Goal: Navigation & Orientation: Find specific page/section

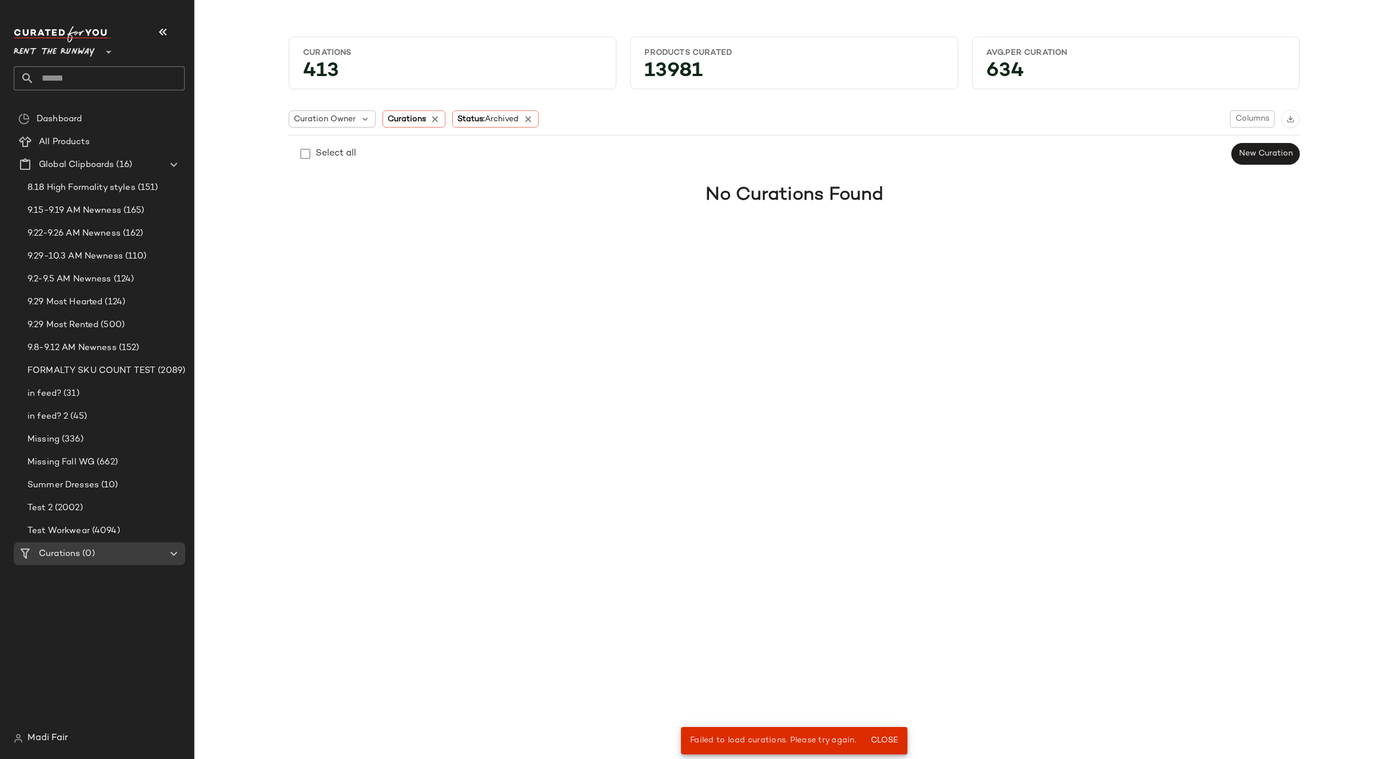
click at [90, 53] on span "Rent the Runway" at bounding box center [54, 49] width 81 height 21
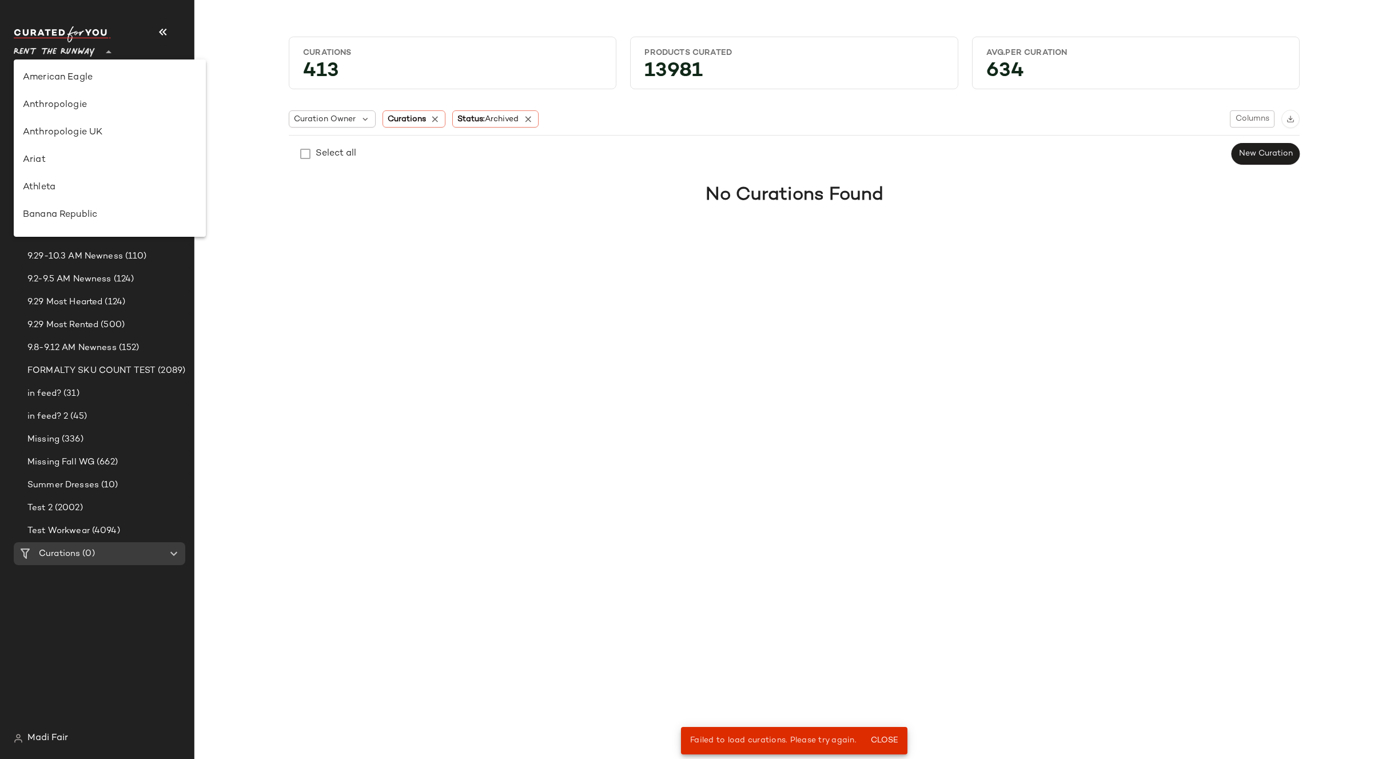
scroll to position [549, 0]
click at [322, 318] on div "Curations 413 Products Curated 13981 Avg.per Curation 634 Curation Owner Curati…" at bounding box center [793, 388] width 1199 height 740
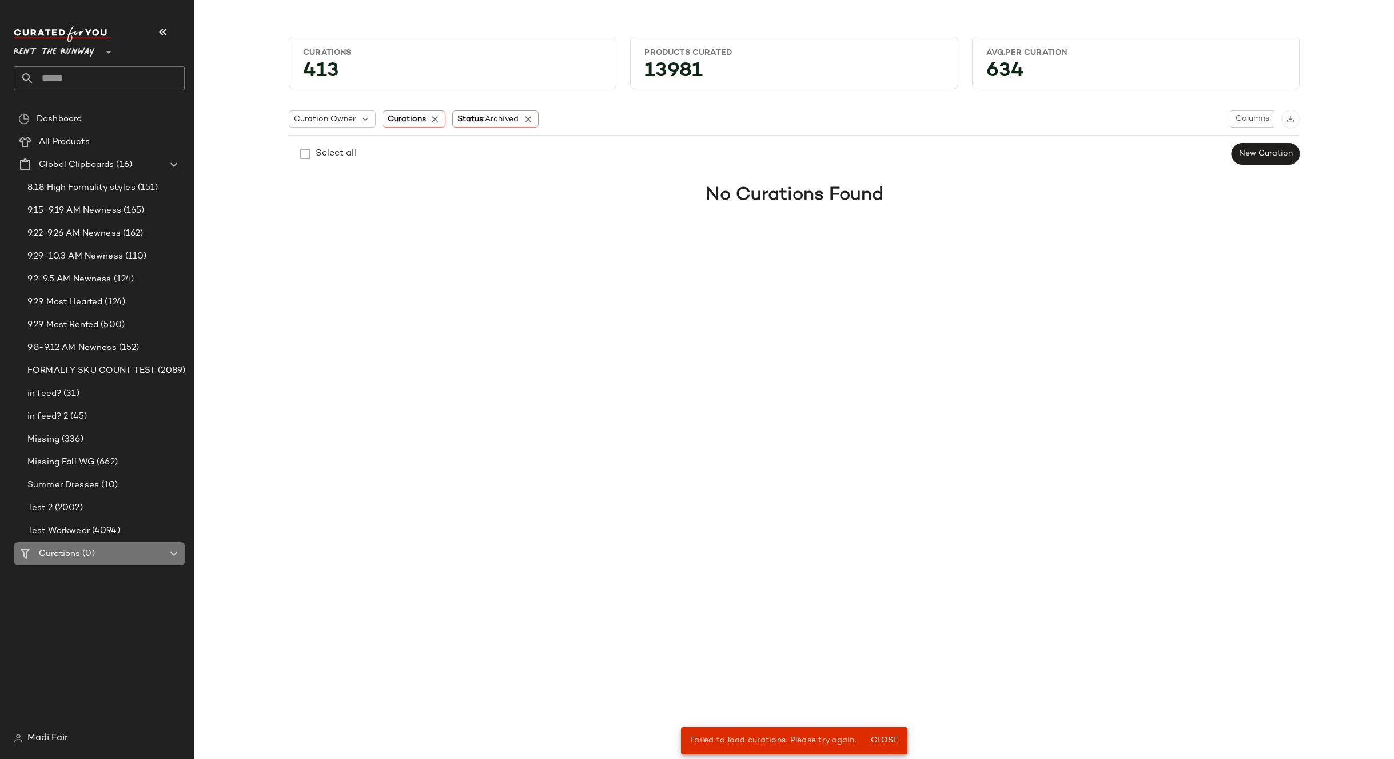
click at [124, 556] on div "Curations (0)" at bounding box center [99, 553] width 129 height 13
click at [883, 738] on span "Close" at bounding box center [884, 740] width 28 height 9
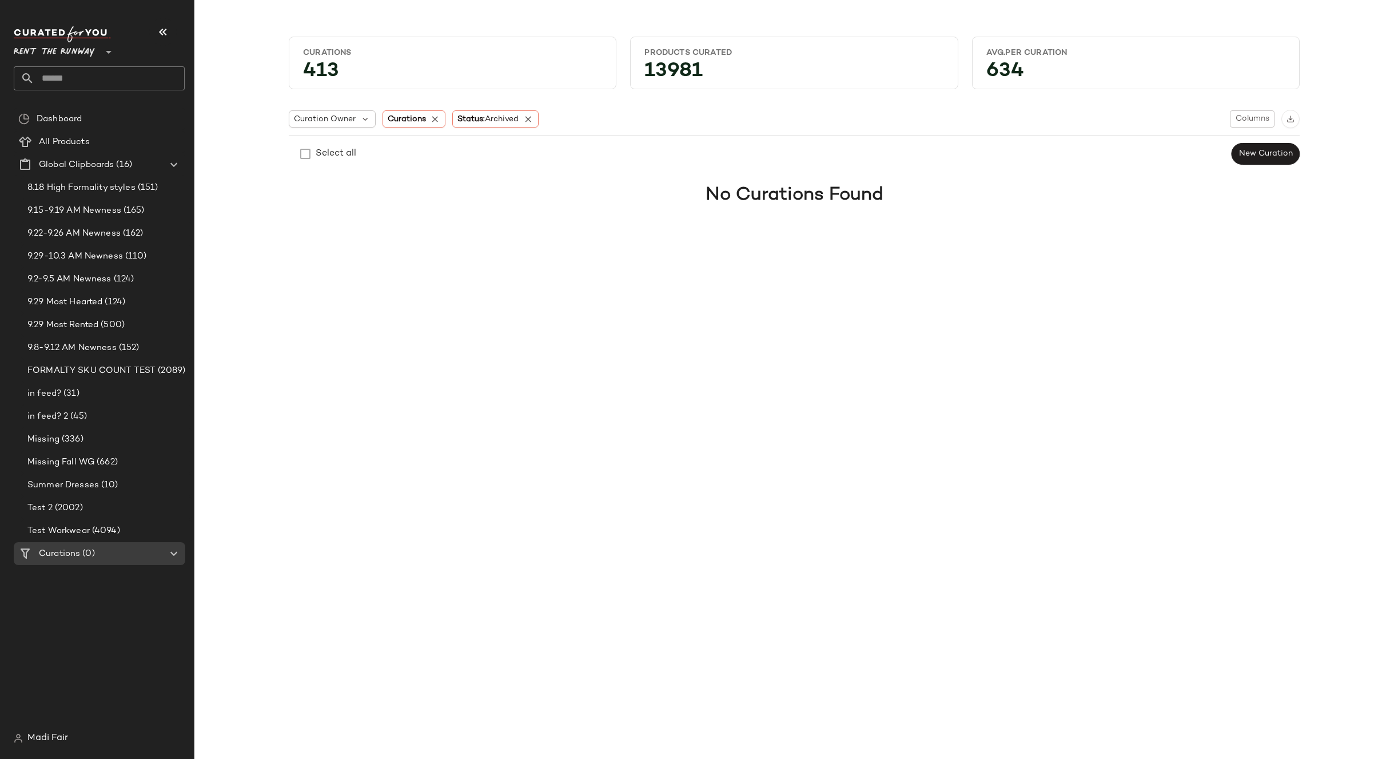
click at [77, 47] on span "Rent the Runway" at bounding box center [54, 49] width 81 height 21
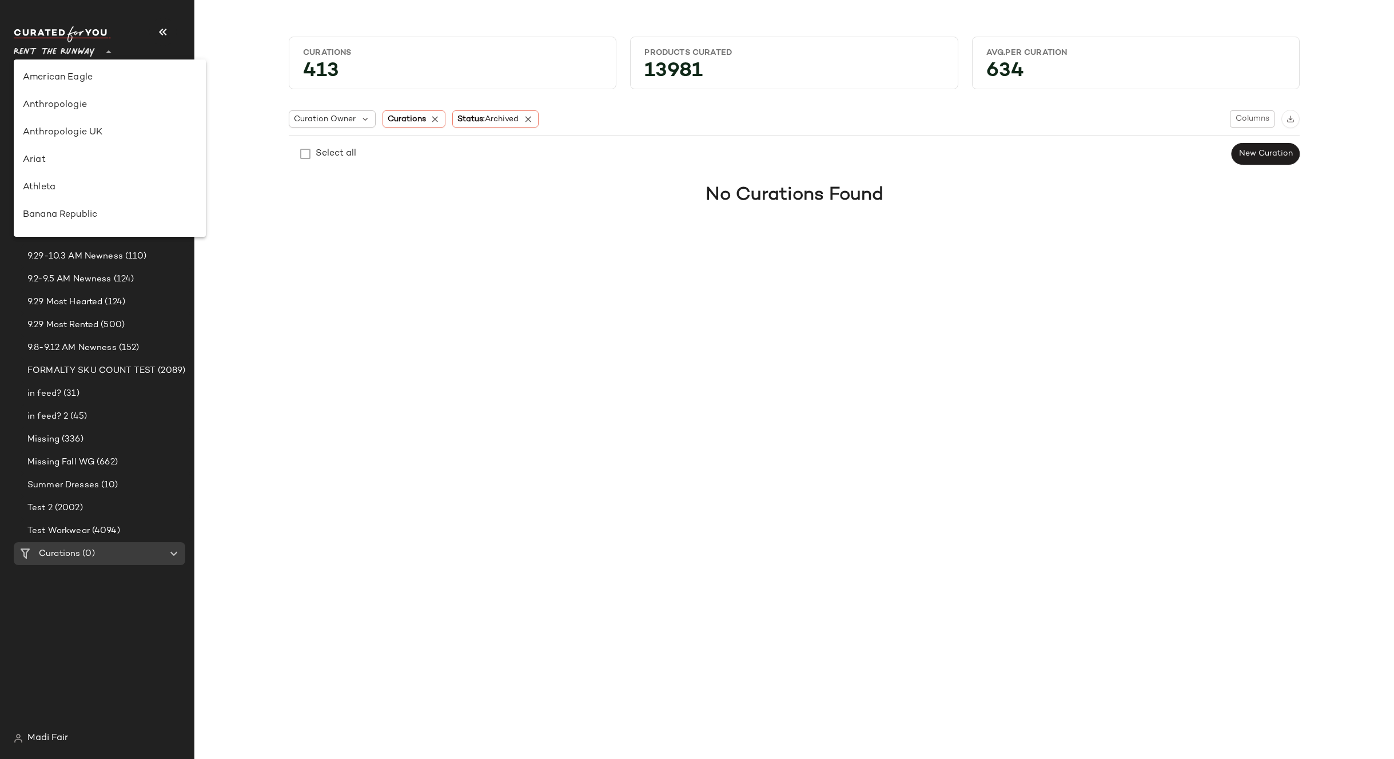
scroll to position [549, 0]
click at [93, 163] on div "Saks OFF 5TH" at bounding box center [110, 160] width 174 height 14
type input "**"
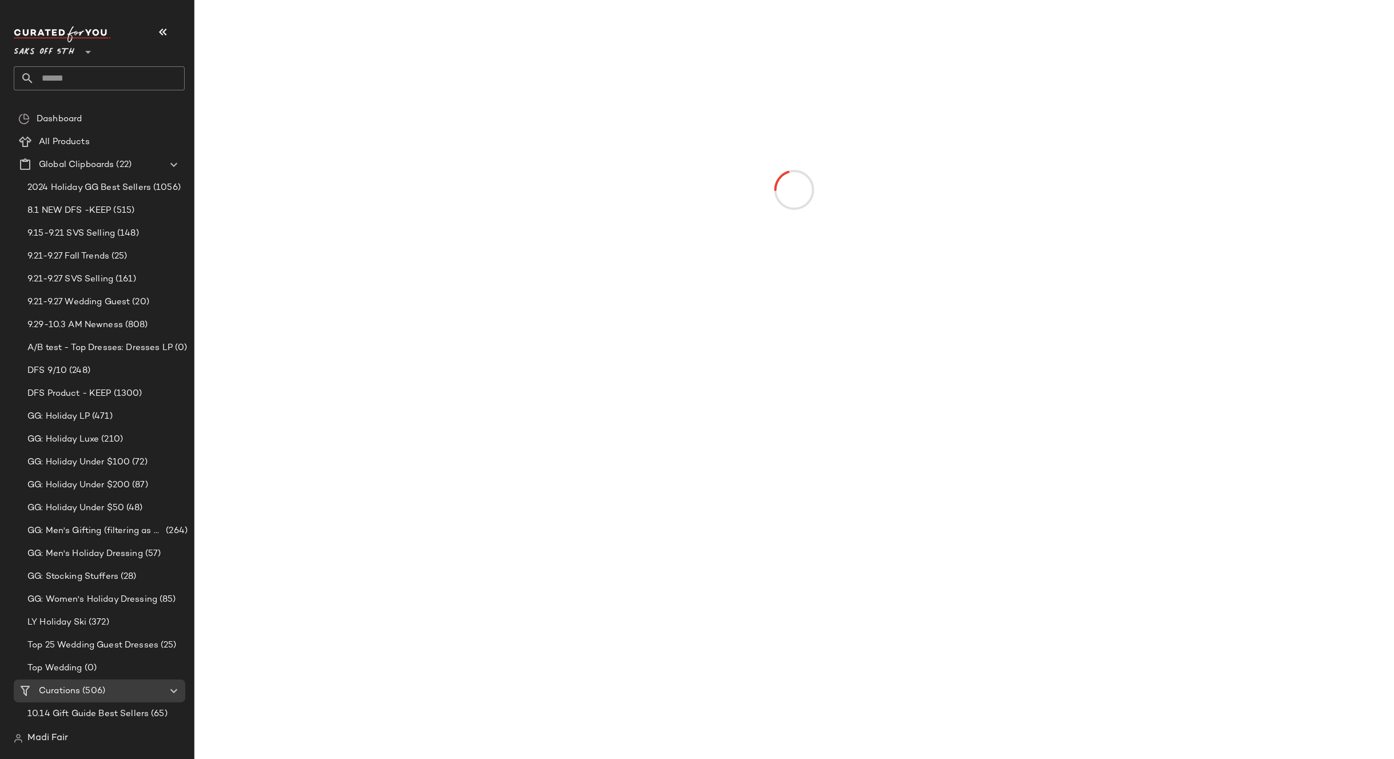
click at [81, 78] on input "text" at bounding box center [109, 78] width 150 height 24
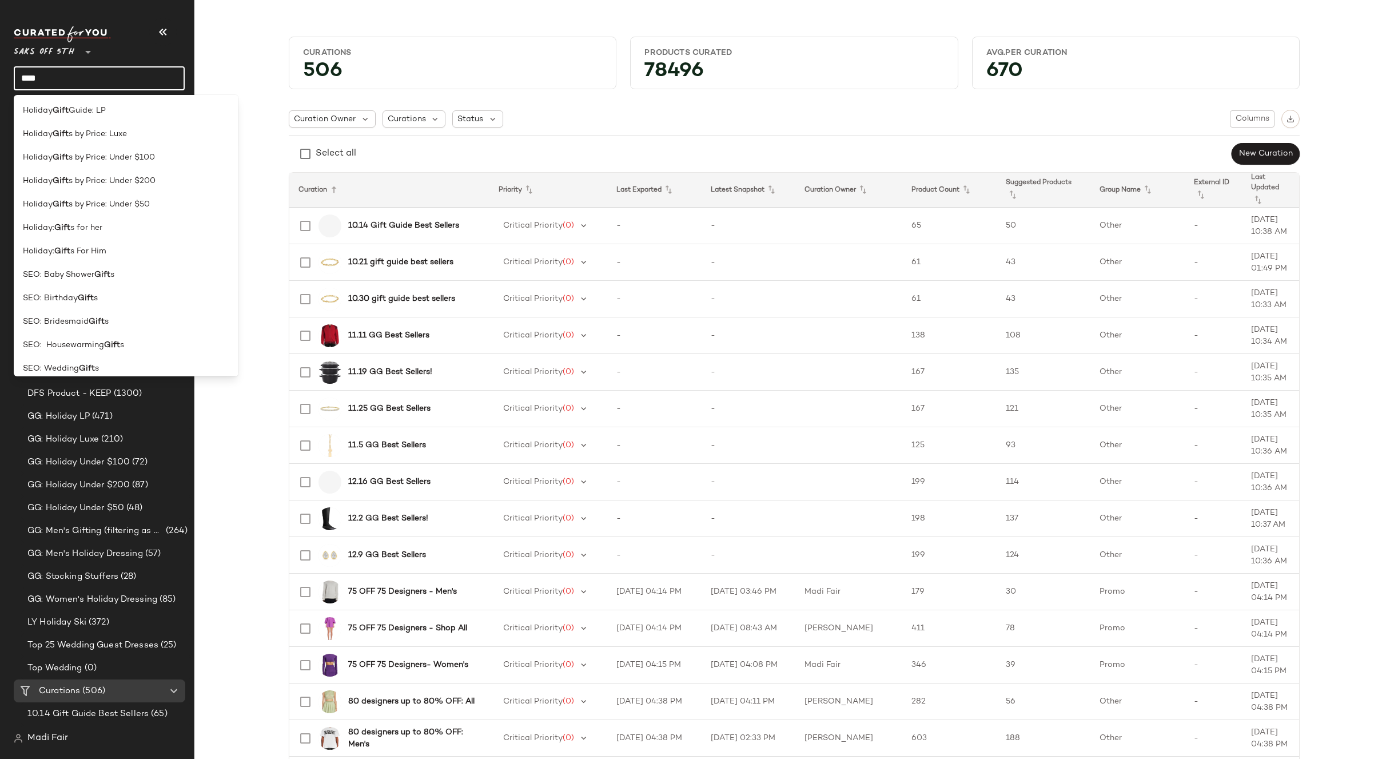
scroll to position [337, 0]
drag, startPoint x: 42, startPoint y: 78, endPoint x: 3, endPoint y: 78, distance: 38.9
click at [3, 78] on nav "Saks OFF 5TH ** **** Dashboard All Products Global Clipboards (22) 2024 Holiday…" at bounding box center [97, 379] width 194 height 759
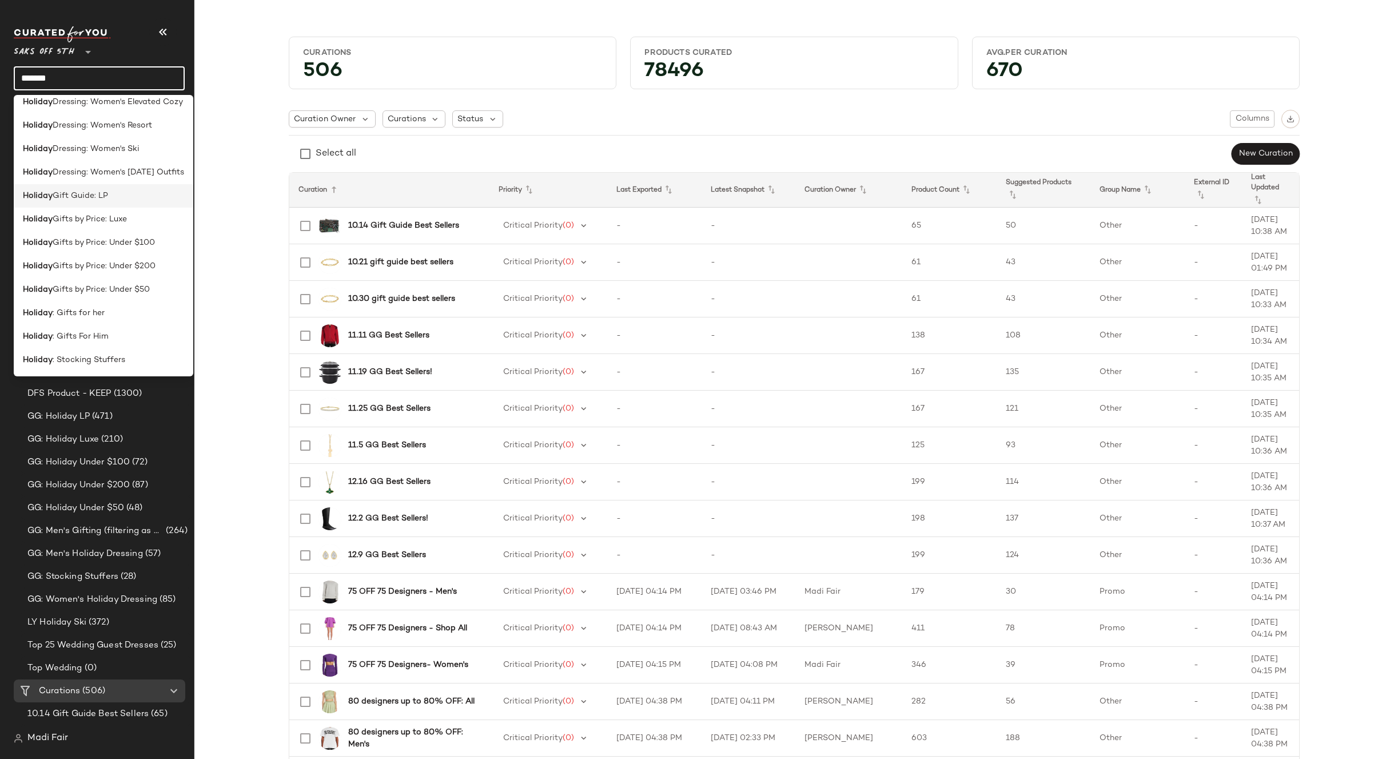
type input "*******"
click at [89, 195] on span "Gift Guide: LP" at bounding box center [80, 196] width 55 height 12
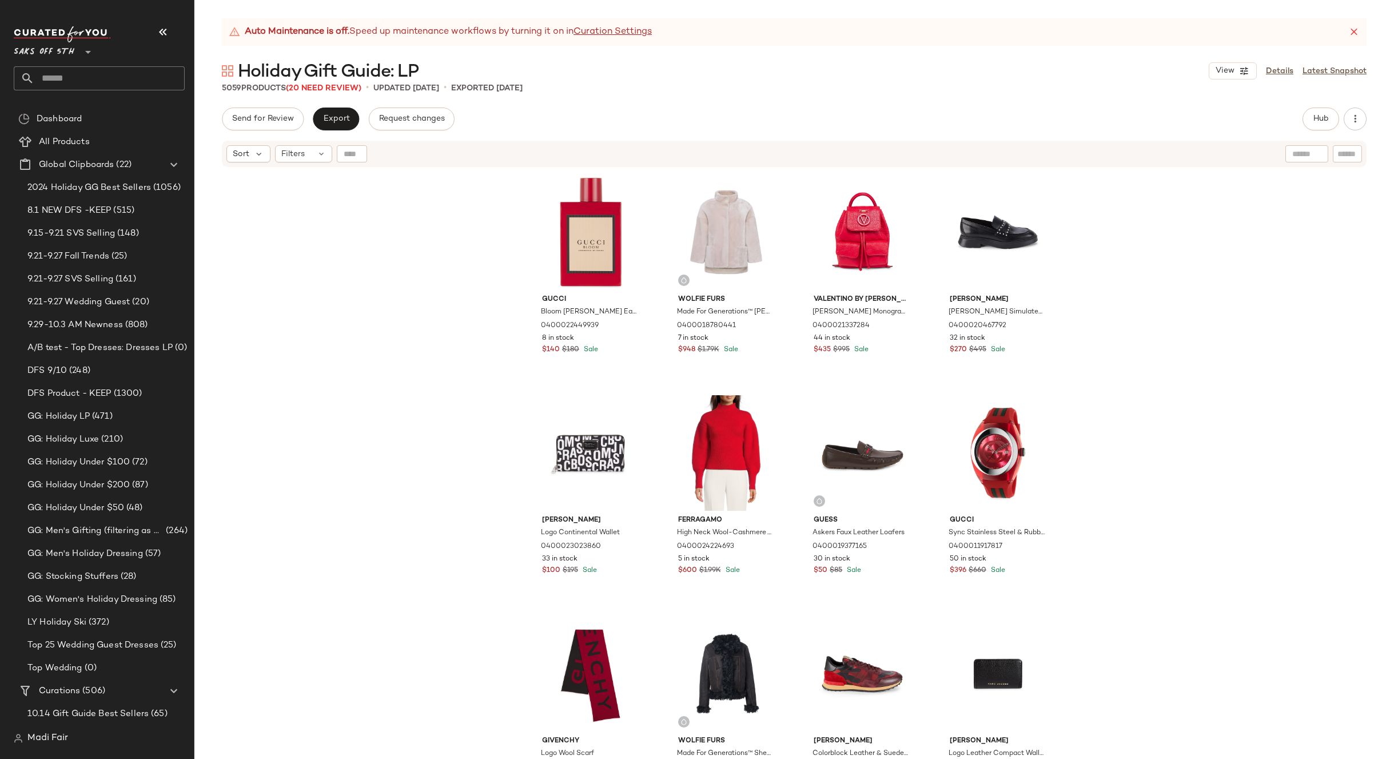
click at [1165, 308] on div "Gucci Bloom [PERSON_NAME] Eau de Parfum 0400022449939 8 in stock $140 $180 Sale…" at bounding box center [793, 477] width 1199 height 619
click at [465, 195] on div "Gucci Bloom [PERSON_NAME] Eau de Parfum 0400022449939 8 in stock $140 $180 Sale…" at bounding box center [793, 477] width 1199 height 619
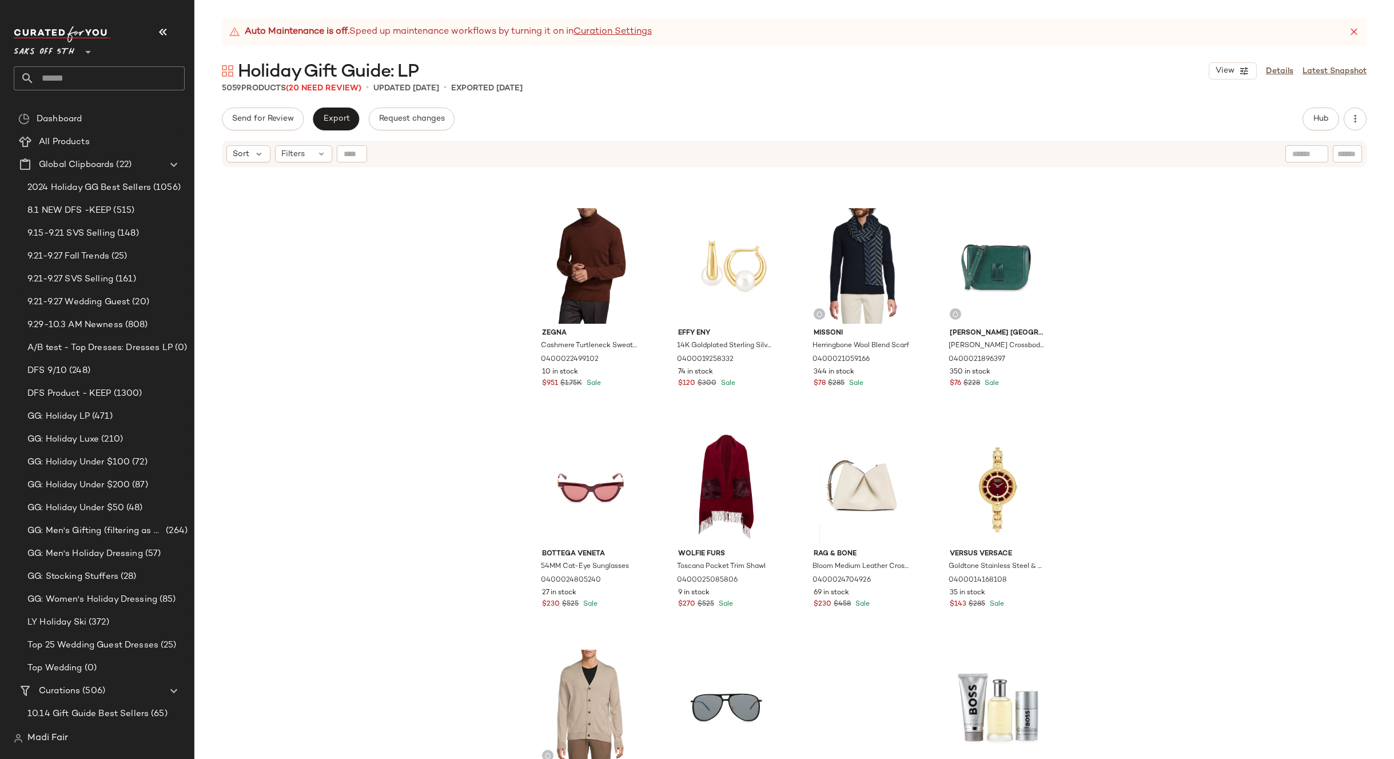
scroll to position [5211, 0]
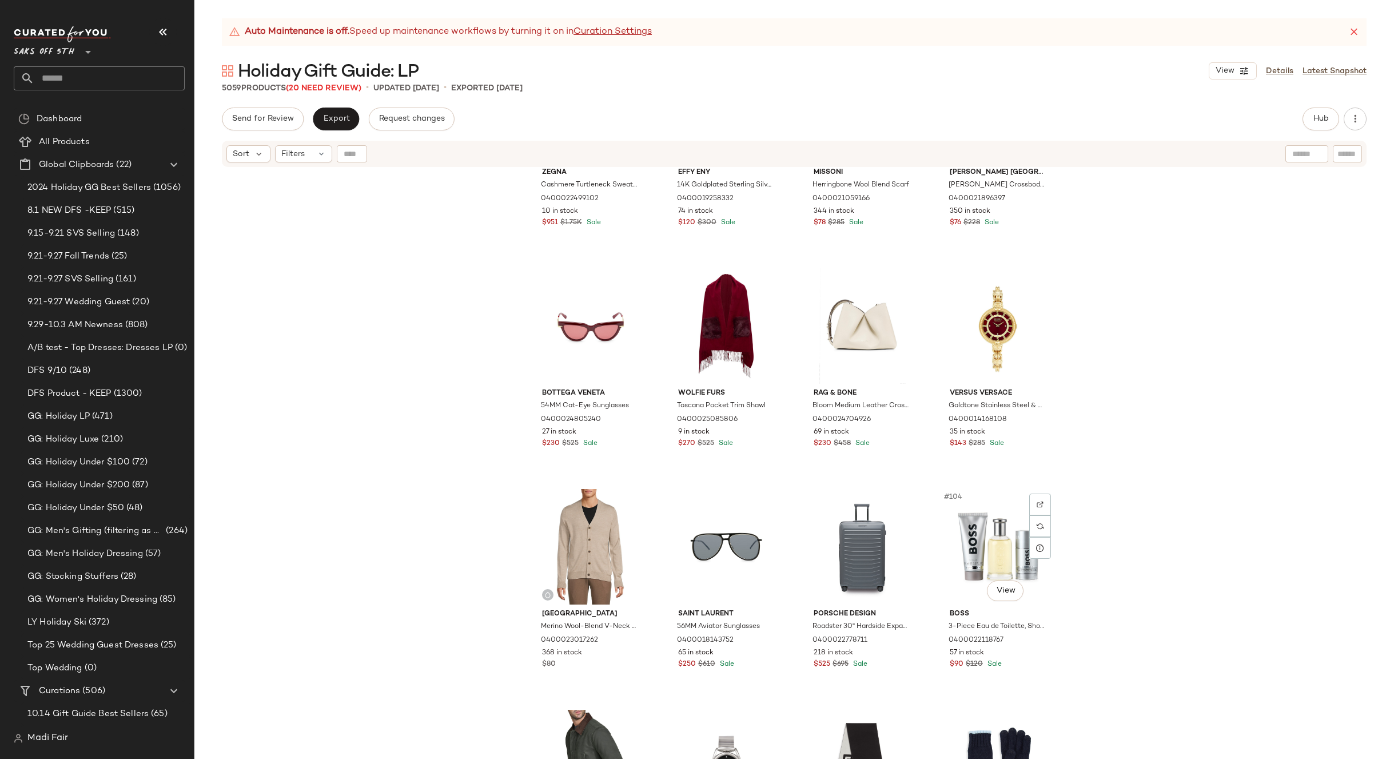
click at [1119, 523] on div "Zegna Cashmere Turtleneck Sweater 0400022499102 10 in stock $951 $1.75K Sale Ef…" at bounding box center [793, 477] width 1199 height 619
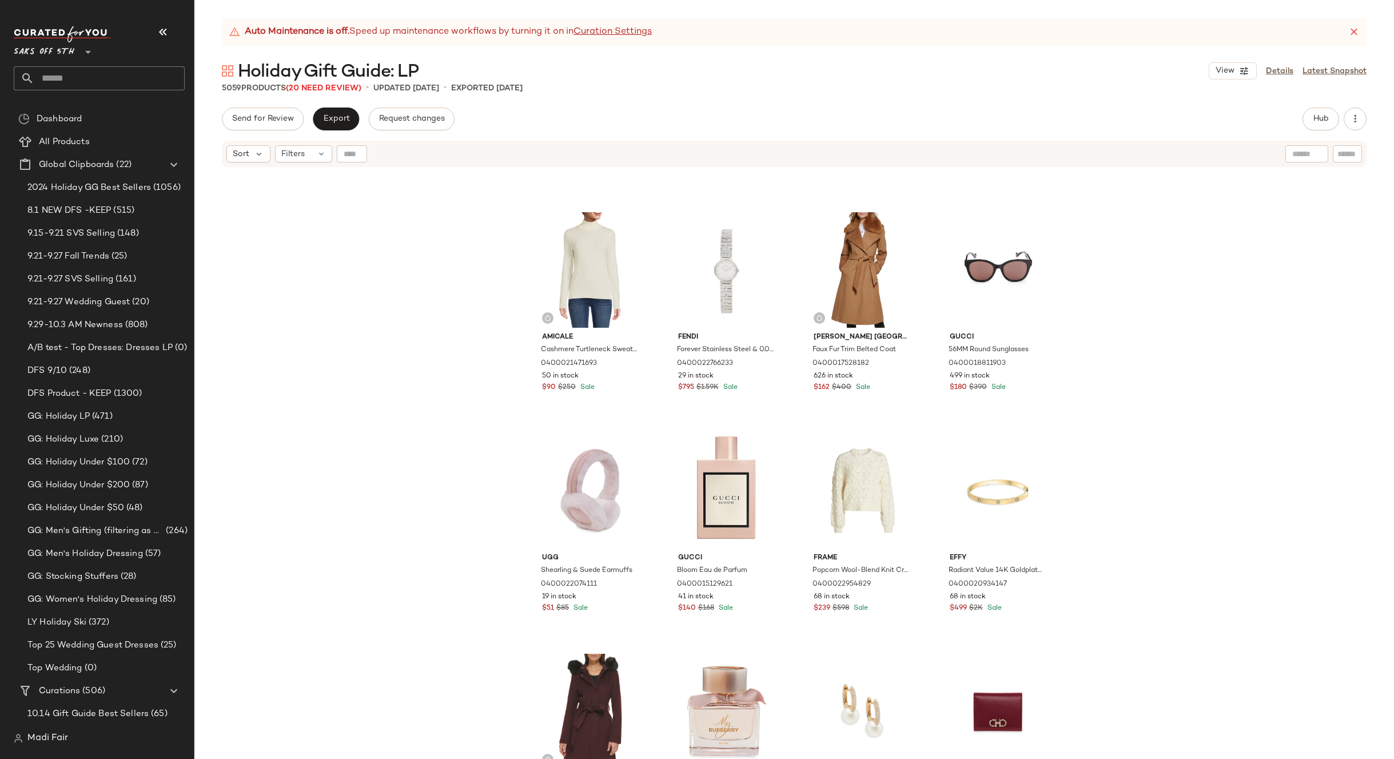
scroll to position [4354, 0]
